Goal: Task Accomplishment & Management: Manage account settings

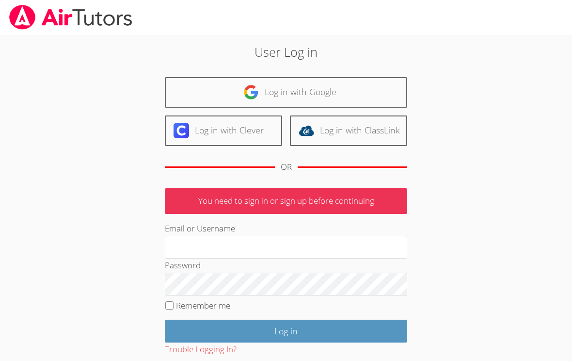
scroll to position [4, 0]
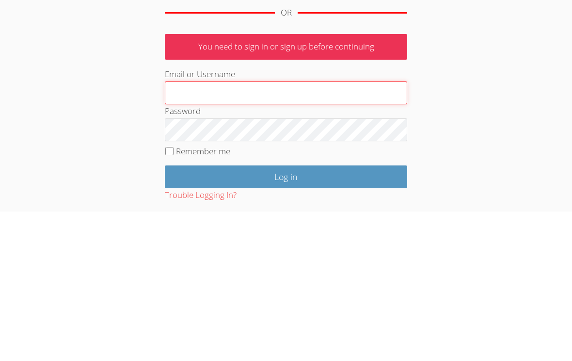
type input "[PERSON_NAME][EMAIL_ADDRESS][DOMAIN_NAME]"
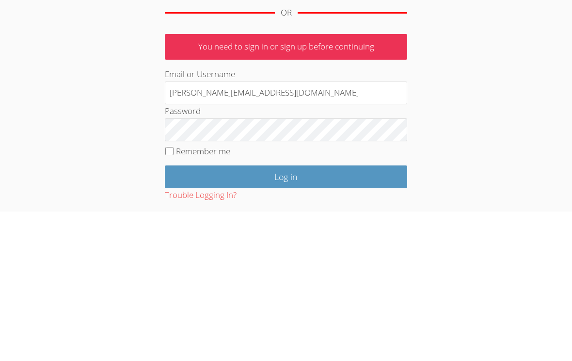
click at [286, 315] on input "Log in" at bounding box center [286, 326] width 243 height 23
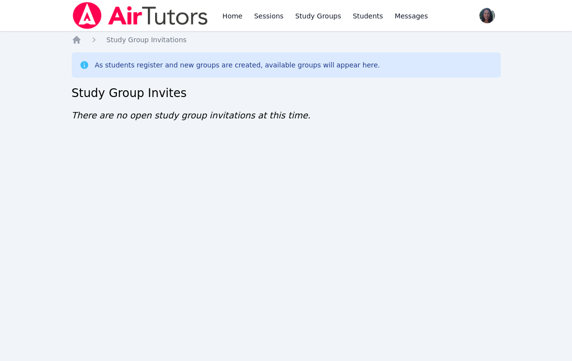
click at [80, 36] on icon "Breadcrumb" at bounding box center [77, 40] width 10 height 10
click at [76, 39] on icon "Breadcrumb" at bounding box center [77, 40] width 8 height 8
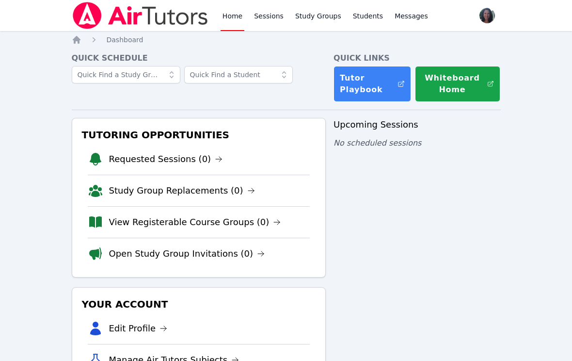
click at [233, 258] on link "Open Study Group Invitations (0)" at bounding box center [187, 254] width 156 height 14
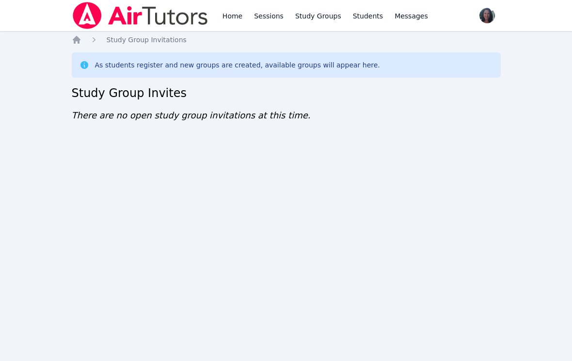
click at [298, 165] on div "Home Sessions Study Groups Students Messages Open user menu [PERSON_NAME] Open …" at bounding box center [286, 180] width 572 height 361
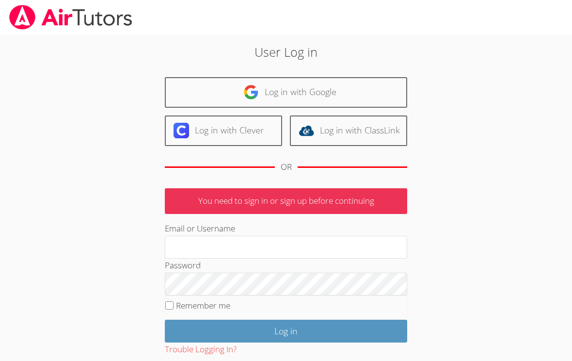
scroll to position [154, 0]
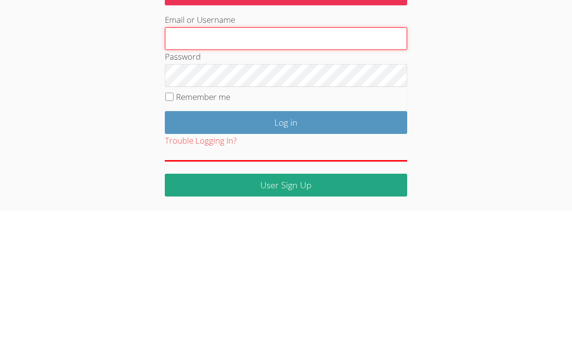
type input "Maria.summers8@gmail.com"
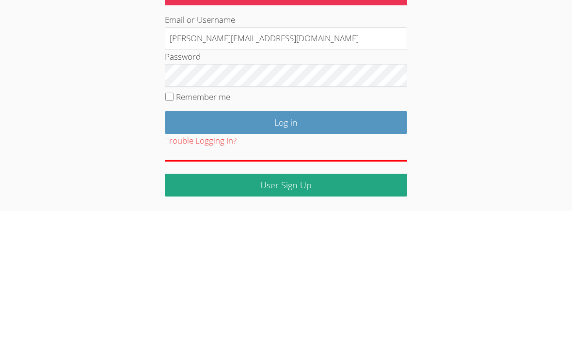
click at [286, 261] on input "Log in" at bounding box center [286, 272] width 243 height 23
